Goal: Browse casually: Explore the website without a specific task or goal

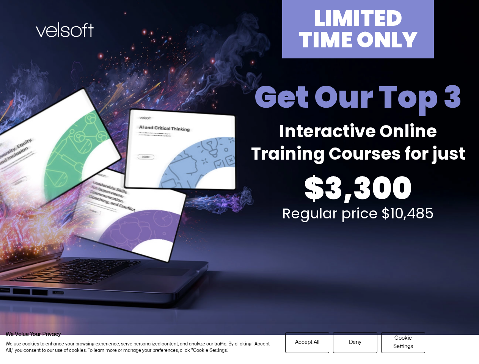
click at [239, 182] on div "LIMITED TIME ONLY Get Our Top 3 Interactive Online Training Courses for just $3…" at bounding box center [240, 167] width 470 height 335
click at [307, 342] on span "Accept All" at bounding box center [307, 342] width 24 height 8
